Goal: Complete application form: Complete application form

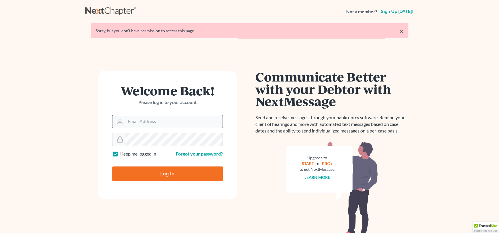
click at [159, 124] on input "Email Address" at bounding box center [173, 121] width 97 height 13
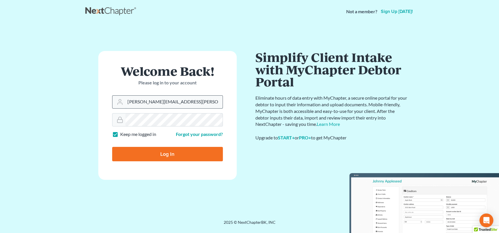
type input "nicole.cameron@attorneydebtfighters.com"
click at [112, 147] on input "Log In" at bounding box center [167, 154] width 111 height 14
type input "Thinking..."
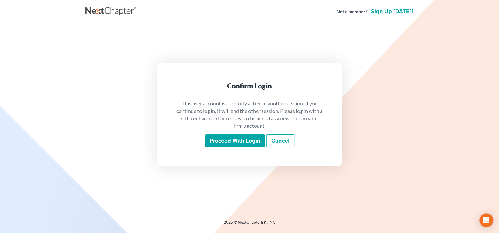
click at [219, 138] on input "Proceed with login" at bounding box center [235, 140] width 60 height 13
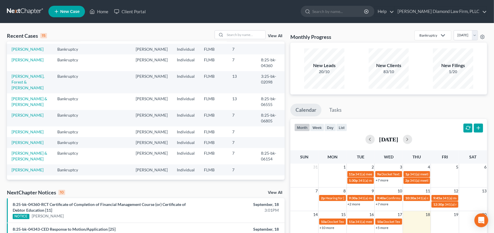
scroll to position [126, 0]
click at [37, 140] on link "[PERSON_NAME]" at bounding box center [28, 142] width 32 height 5
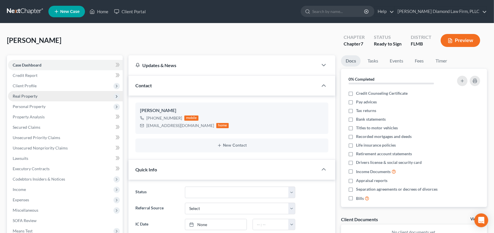
click at [36, 95] on span "Real Property" at bounding box center [25, 96] width 25 height 5
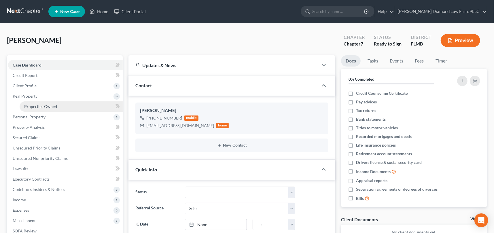
click at [39, 103] on link "Properties Owned" at bounding box center [71, 106] width 103 height 10
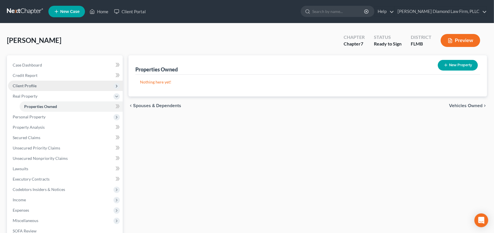
click at [29, 84] on span "Client Profile" at bounding box center [25, 85] width 24 height 5
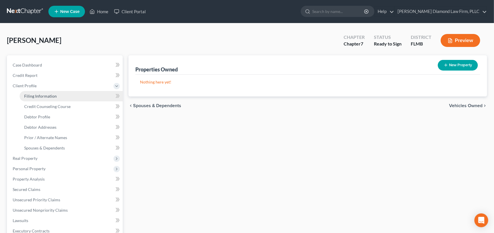
click at [30, 98] on span "Filing Information" at bounding box center [40, 96] width 33 height 5
select select "1"
select select "0"
select select "9"
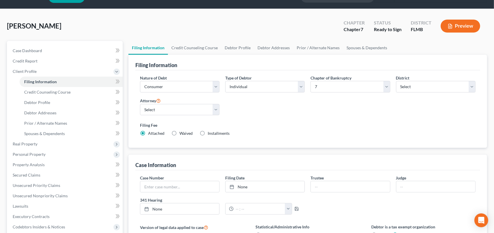
scroll to position [29, 0]
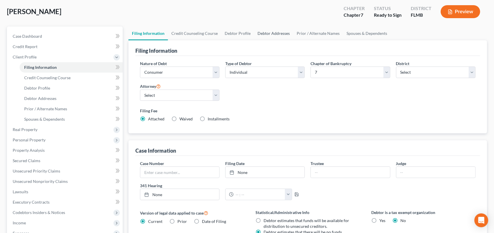
click at [282, 33] on link "Debtor Addresses" at bounding box center [273, 34] width 39 height 14
